Goal: Understand process/instructions: Learn how to perform a task or action

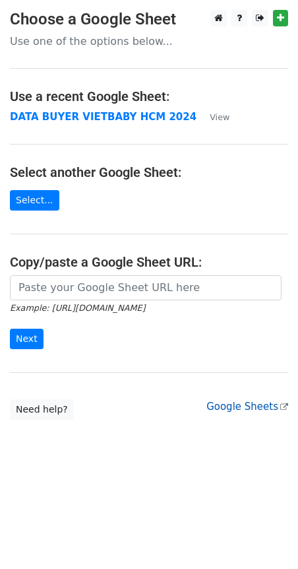
click at [259, 411] on link "Google Sheets" at bounding box center [247, 406] width 82 height 12
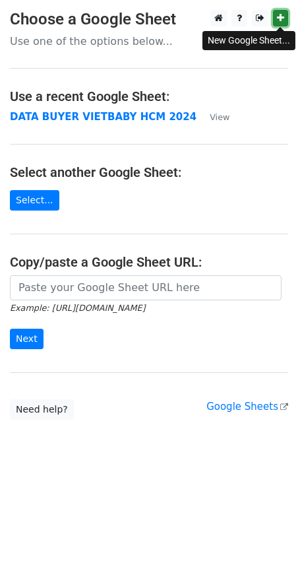
click at [276, 22] on link at bounding box center [280, 18] width 15 height 16
